Goal: Task Accomplishment & Management: Manage account settings

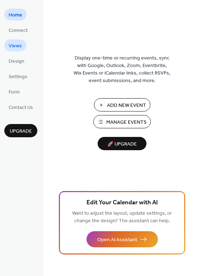
click at [10, 45] on span "Views" at bounding box center [15, 46] width 13 height 8
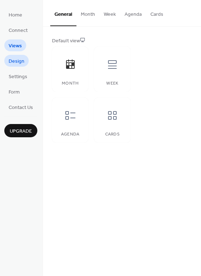
click at [20, 58] on span "Design" at bounding box center [17, 62] width 16 height 8
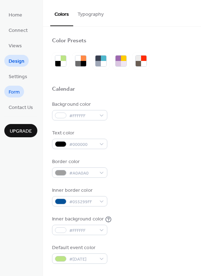
click at [14, 96] on span "Form" at bounding box center [14, 92] width 11 height 8
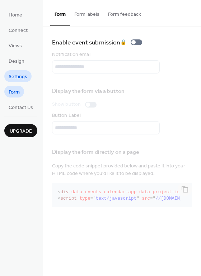
click at [18, 82] on link "Settings" at bounding box center [17, 76] width 27 height 12
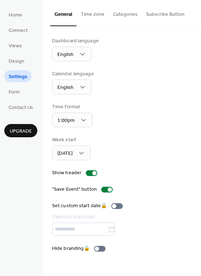
click at [100, 12] on button "Time zone" at bounding box center [92, 12] width 32 height 25
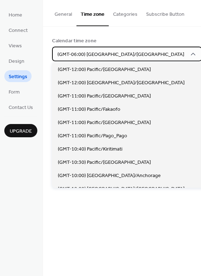
click at [98, 53] on span "(GMT-06:00) [GEOGRAPHIC_DATA]/[GEOGRAPHIC_DATA]" at bounding box center [120, 55] width 126 height 10
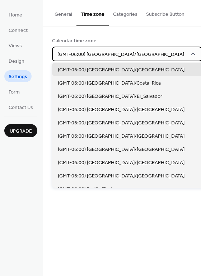
click at [98, 53] on span "(GMT-06:00) [GEOGRAPHIC_DATA]/[GEOGRAPHIC_DATA]" at bounding box center [120, 55] width 126 height 10
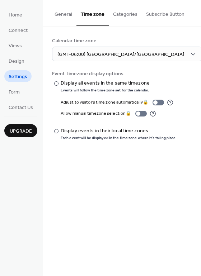
click at [146, 16] on button "Subscribe Button" at bounding box center [164, 12] width 47 height 25
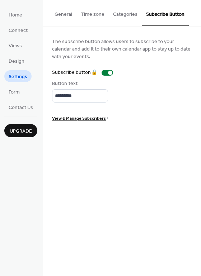
click at [127, 14] on button "Categories" at bounding box center [125, 12] width 33 height 25
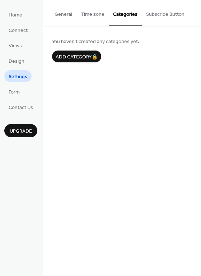
click at [96, 12] on button "Time zone" at bounding box center [92, 12] width 32 height 25
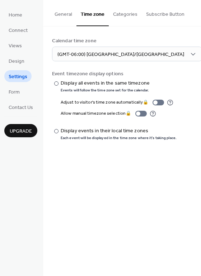
click at [68, 11] on button "General" at bounding box center [63, 12] width 26 height 25
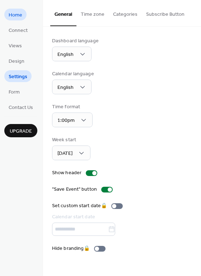
click at [17, 16] on span "Home" at bounding box center [16, 15] width 14 height 8
